Goal: Navigation & Orientation: Find specific page/section

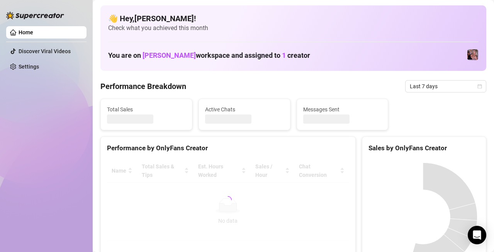
click at [57, 130] on div "Home Discover Viral Videos Settings" at bounding box center [46, 122] width 80 height 245
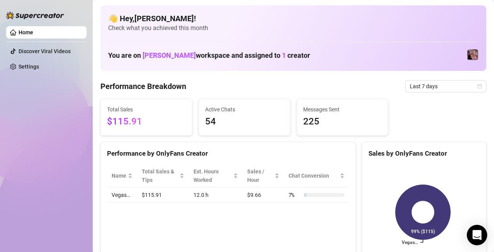
click at [479, 234] on icon "Open Intercom Messenger" at bounding box center [476, 235] width 9 height 10
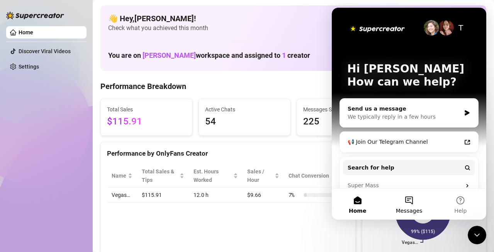
scroll to position [54, 0]
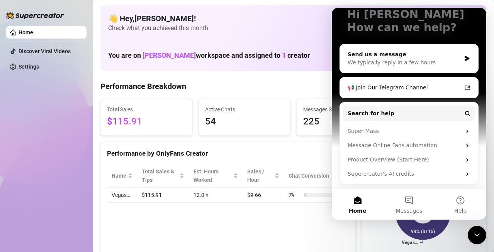
click at [169, 227] on div "Performance by OnlyFans Creator Name Total Sales & Tips Est. Hours Worked Sales…" at bounding box center [227, 205] width 255 height 126
click at [356, 202] on button "Home" at bounding box center [357, 204] width 51 height 31
click at [31, 52] on link "Discover Viral Videos" at bounding box center [45, 51] width 52 height 6
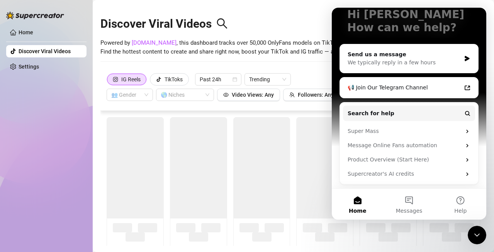
drag, startPoint x: 376, startPoint y: 18, endPoint x: 374, endPoint y: 23, distance: 5.0
click at [374, 17] on p "Hi [PERSON_NAME]" at bounding box center [409, 14] width 124 height 13
click at [472, 235] on icon "Close Intercom Messenger" at bounding box center [476, 235] width 9 height 9
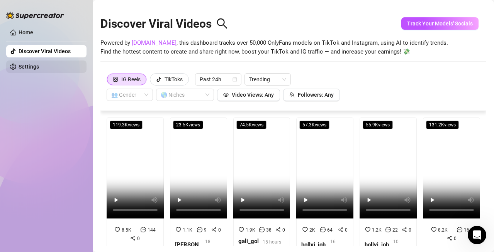
click at [39, 67] on link "Settings" at bounding box center [29, 67] width 20 height 6
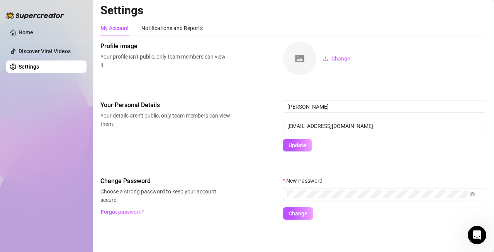
scroll to position [3, 0]
click at [33, 36] on link "Home" at bounding box center [26, 32] width 15 height 6
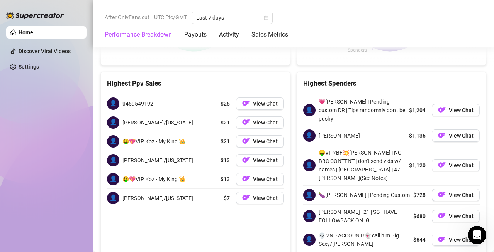
scroll to position [1164, 0]
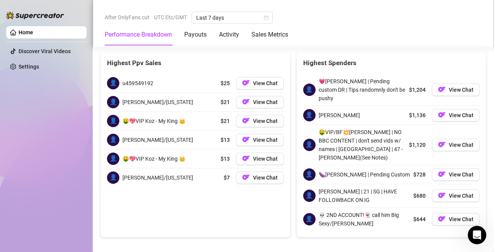
click at [33, 32] on link "Home" at bounding box center [26, 32] width 15 height 6
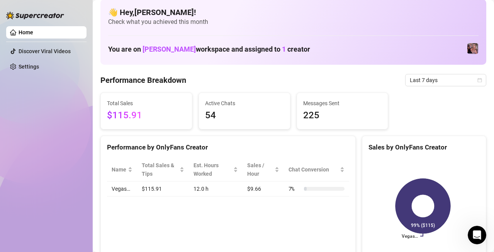
scroll to position [0, 0]
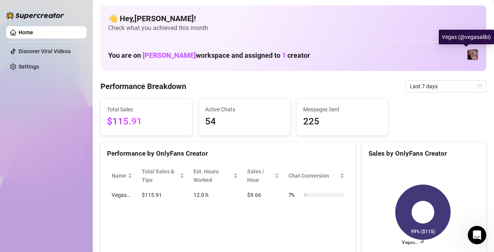
click at [467, 52] on img at bounding box center [472, 54] width 11 height 11
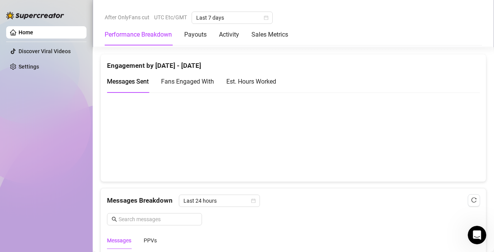
scroll to position [463, 0]
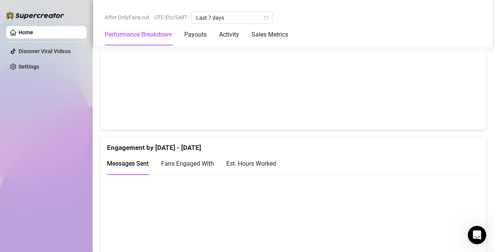
click at [17, 17] on img at bounding box center [35, 16] width 58 height 8
click at [25, 33] on link "Home" at bounding box center [26, 32] width 15 height 6
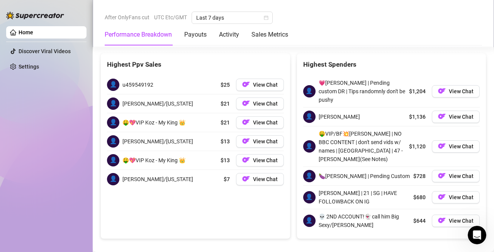
scroll to position [1164, 0]
